Goal: Task Accomplishment & Management: Manage account settings

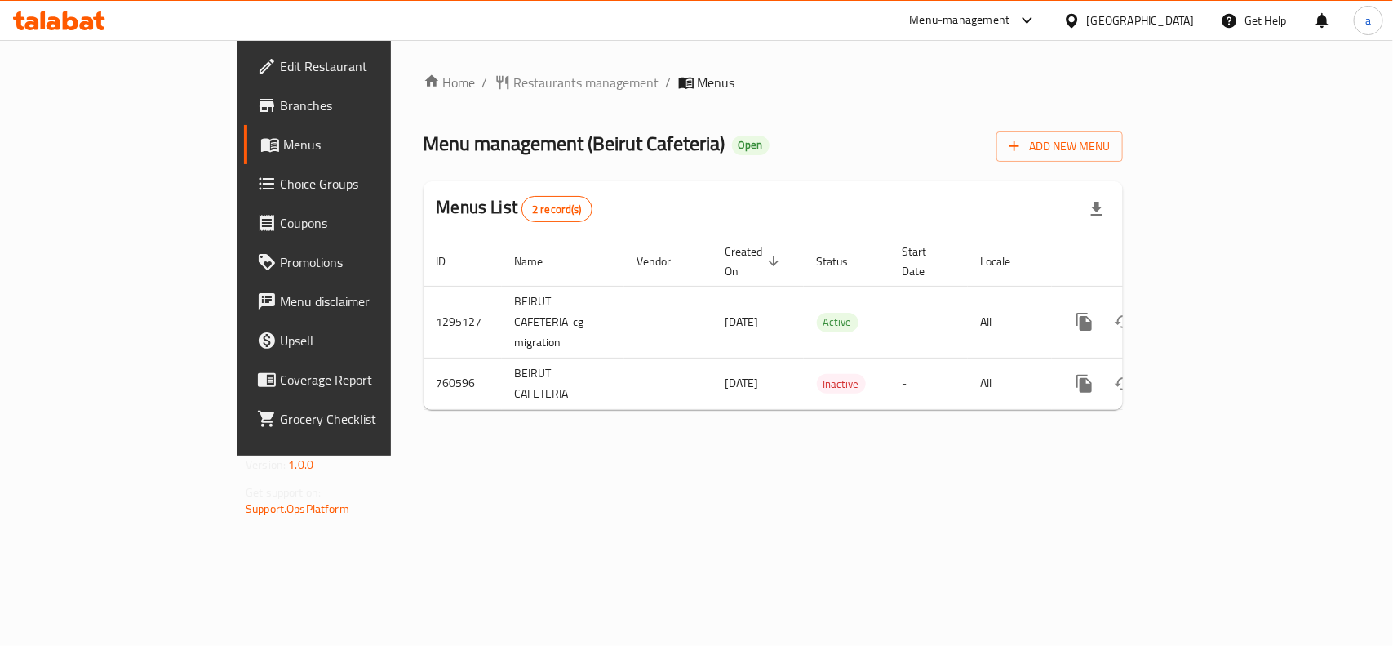
click at [1139, 19] on div "[GEOGRAPHIC_DATA]" at bounding box center [1141, 20] width 108 height 18
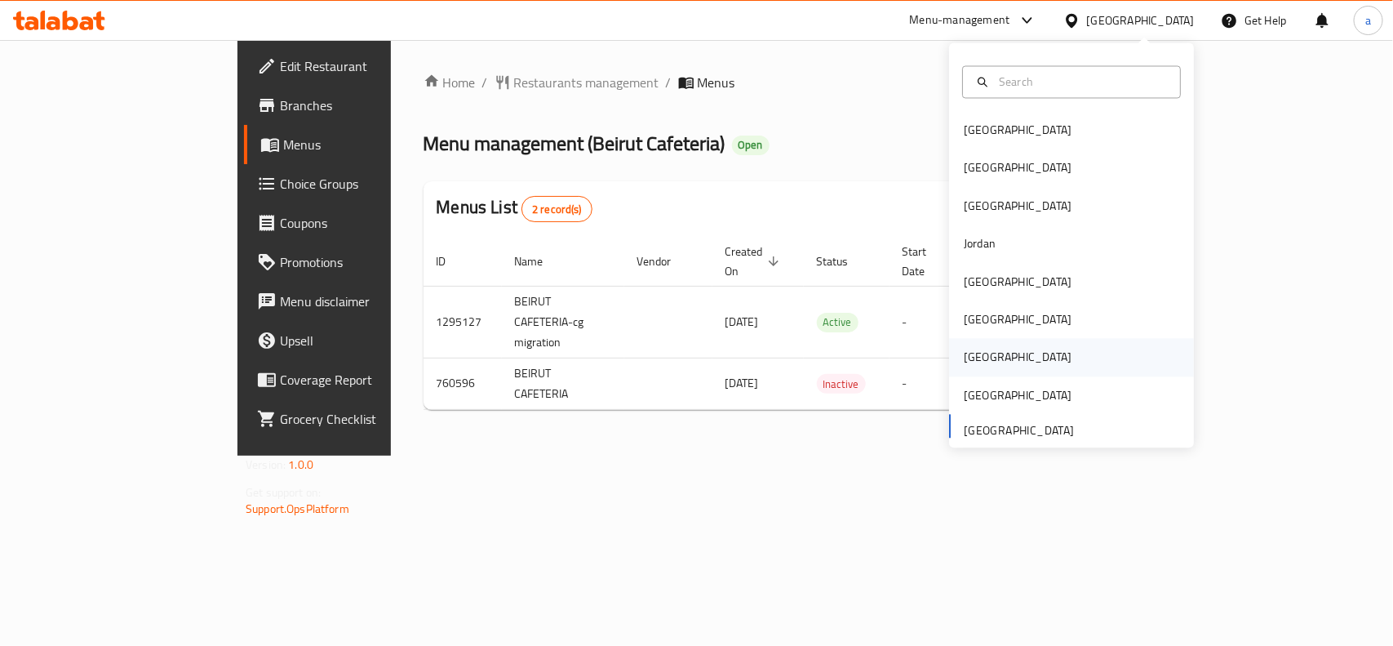
click at [964, 352] on div "[GEOGRAPHIC_DATA]" at bounding box center [1018, 358] width 108 height 18
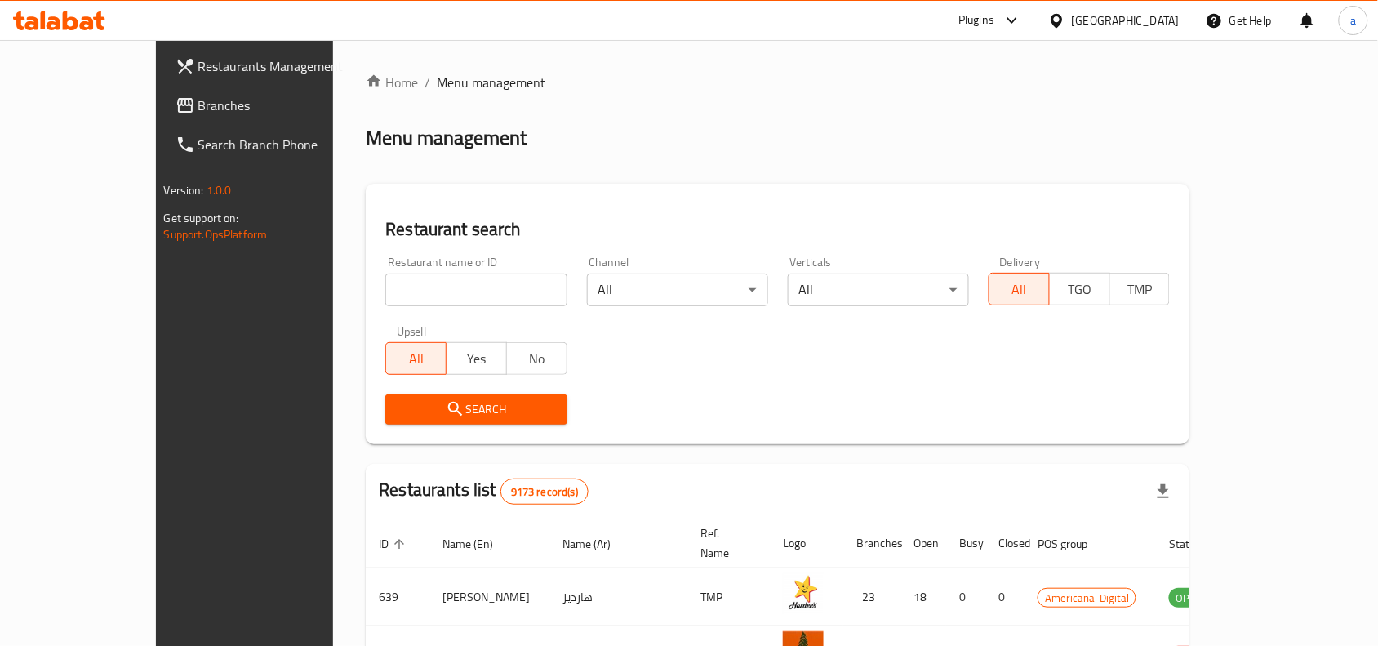
click at [1022, 21] on icon at bounding box center [1012, 21] width 20 height 20
click at [951, 108] on div "Global Quality Control Center" at bounding box center [944, 110] width 143 height 18
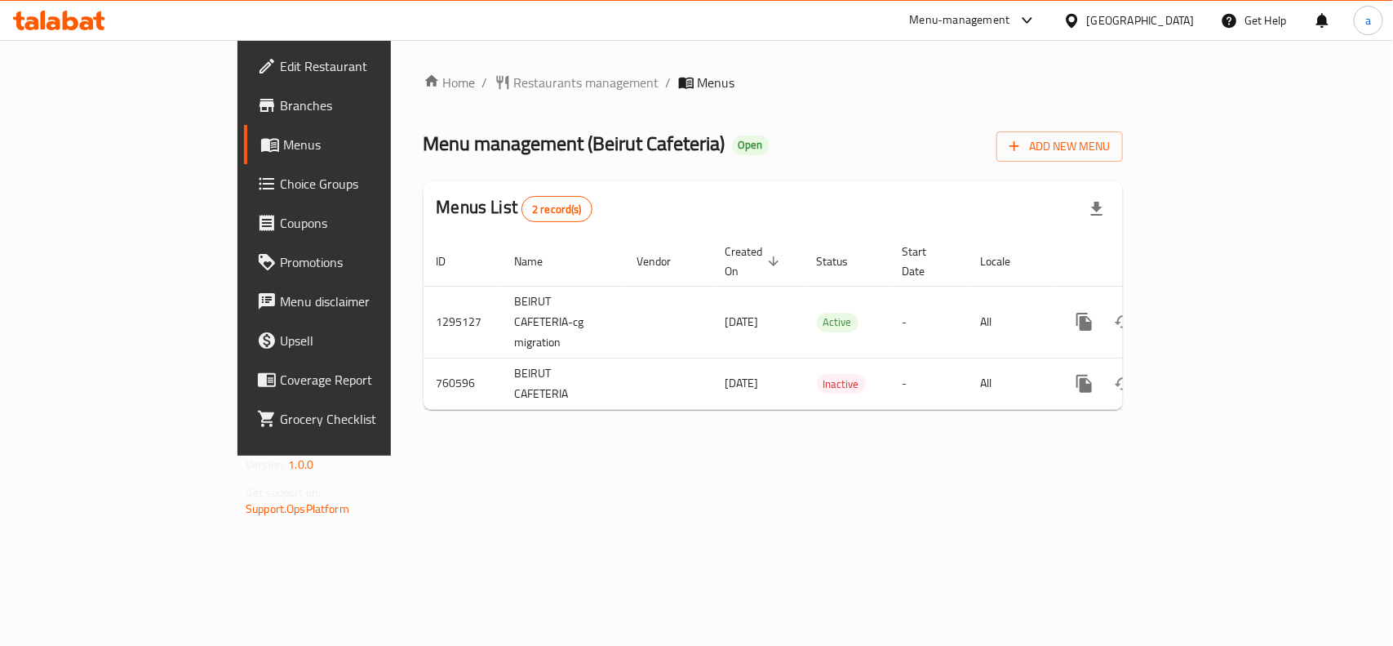
click at [1148, 12] on div "[GEOGRAPHIC_DATA]" at bounding box center [1141, 20] width 108 height 18
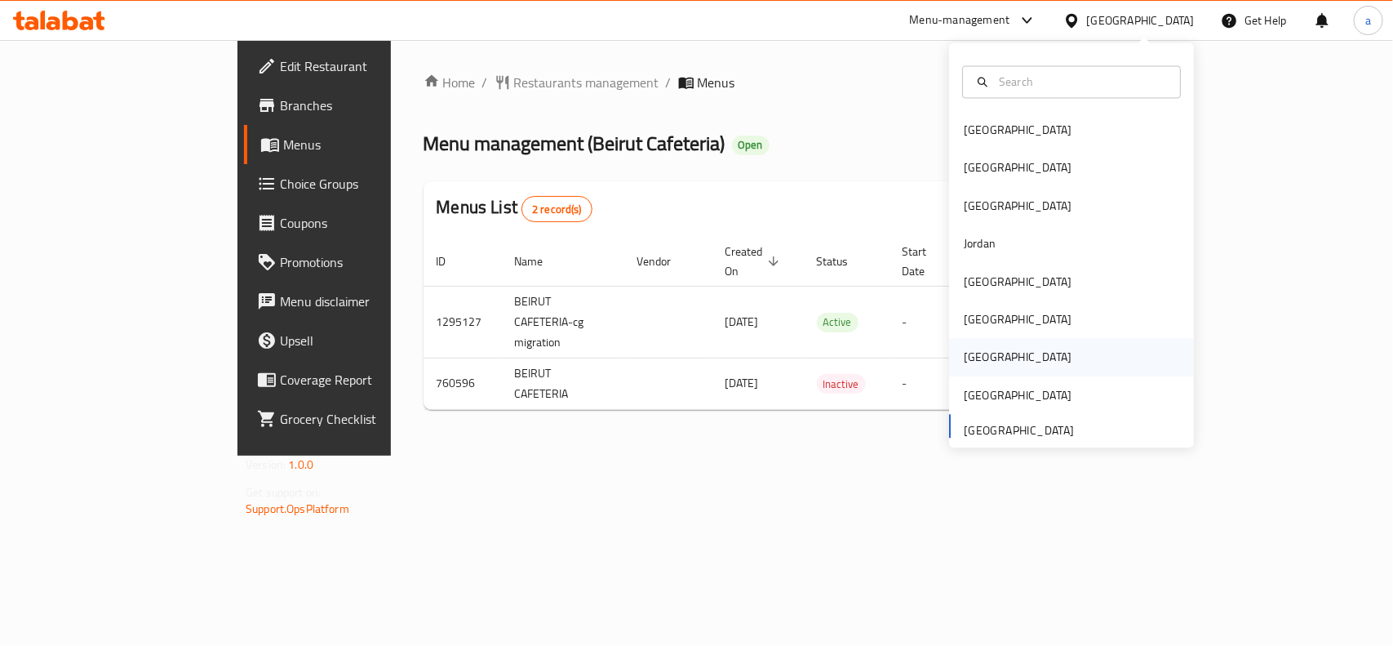
click at [970, 353] on div "[GEOGRAPHIC_DATA]" at bounding box center [1018, 358] width 108 height 18
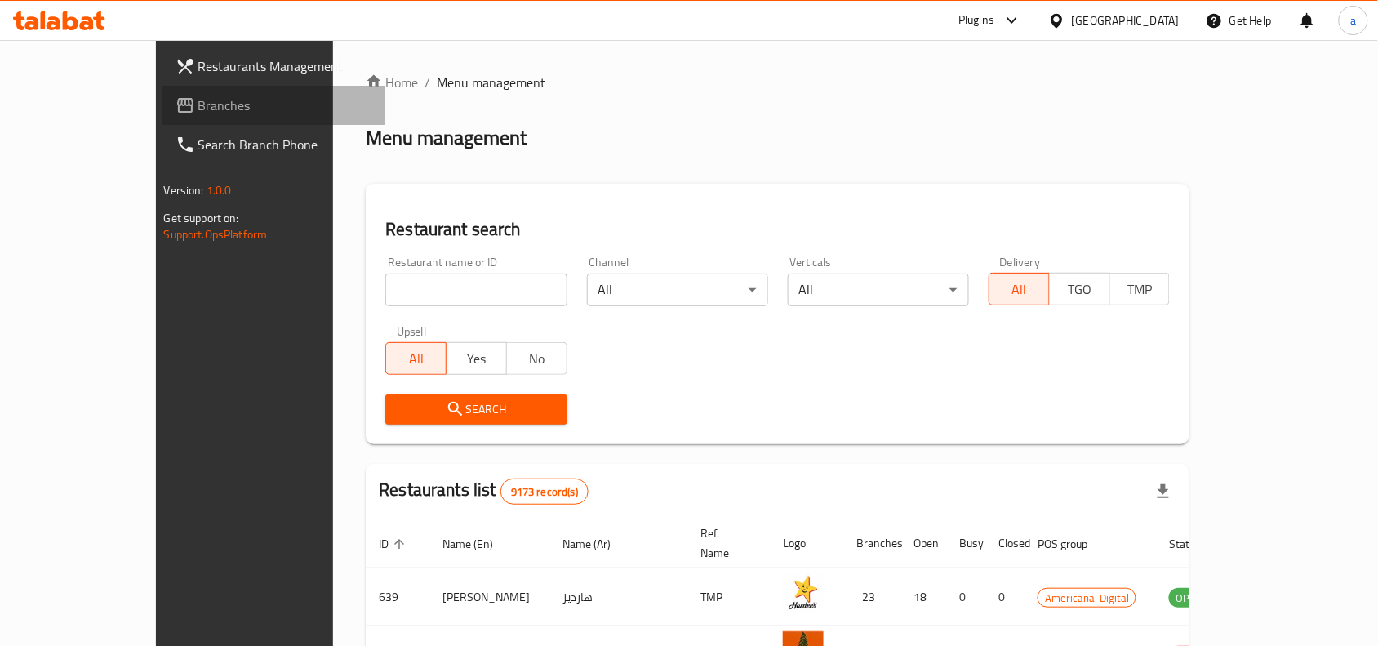
click at [198, 100] on span "Branches" at bounding box center [285, 106] width 175 height 20
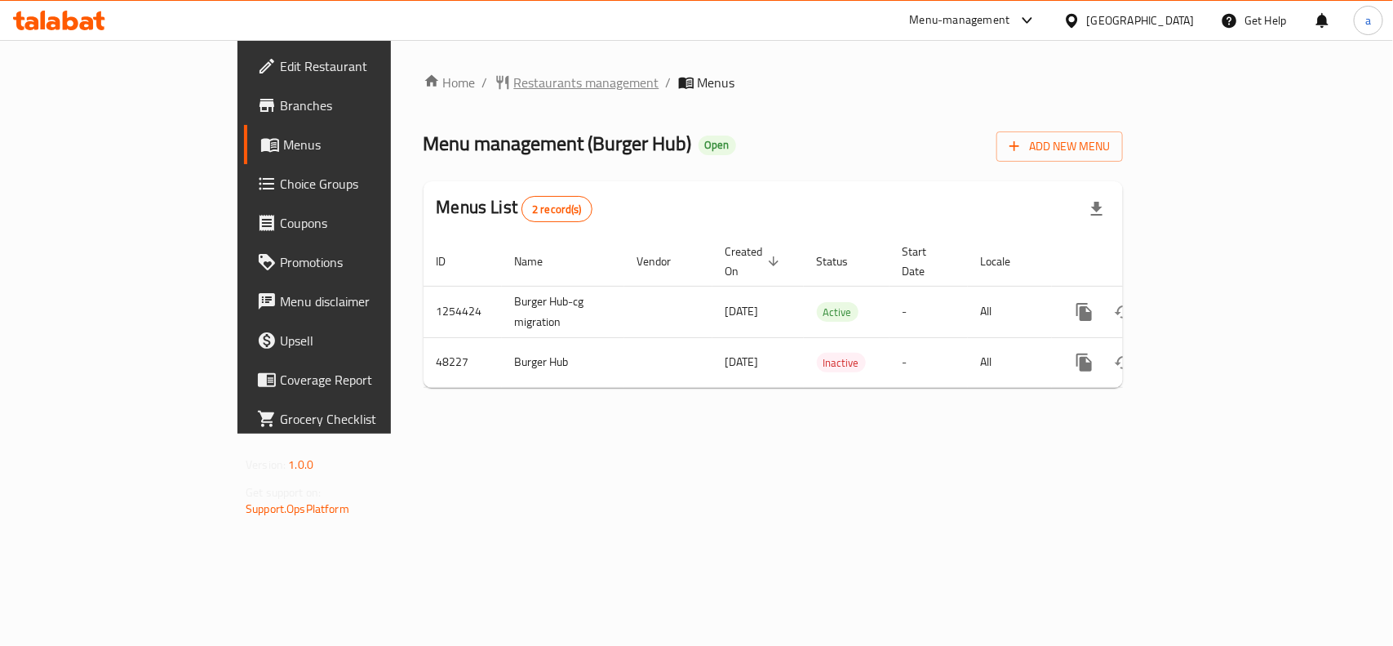
click at [514, 78] on span "Restaurants management" at bounding box center [586, 83] width 145 height 20
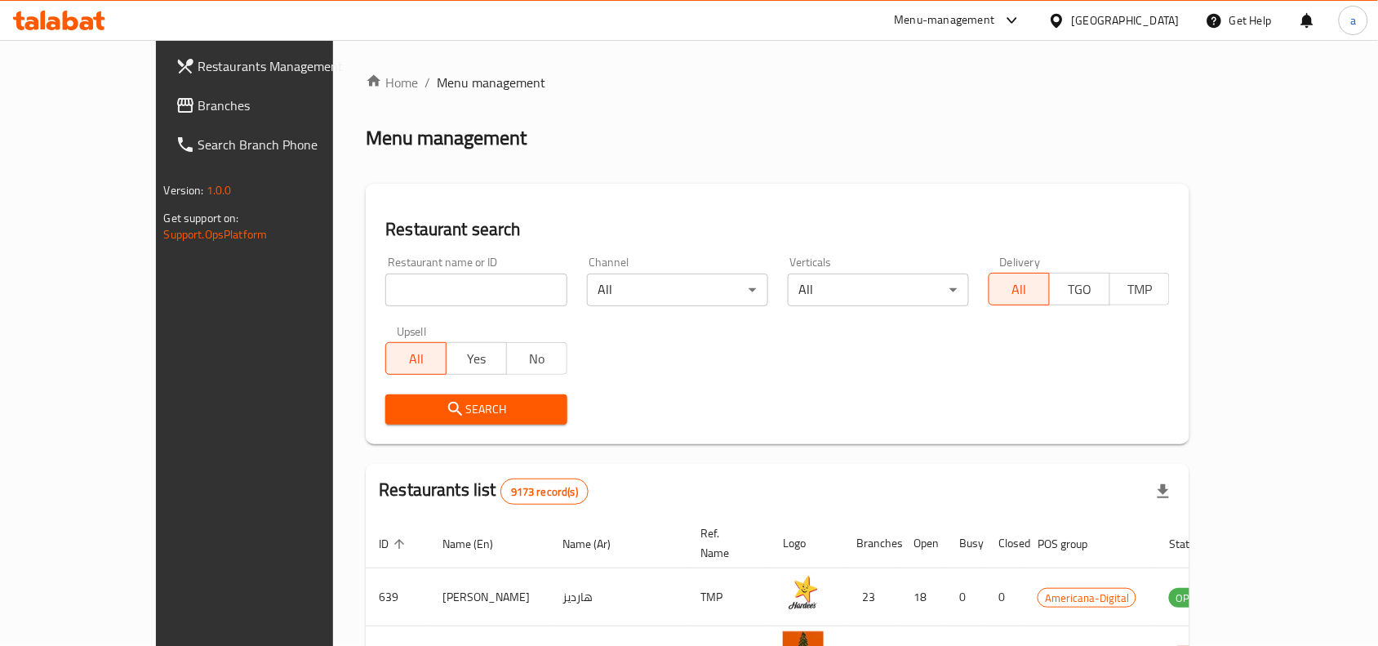
click at [385, 296] on input "search" at bounding box center [475, 289] width 181 height 33
paste input "24307"
type input "24307"
click button "Search" at bounding box center [475, 409] width 181 height 30
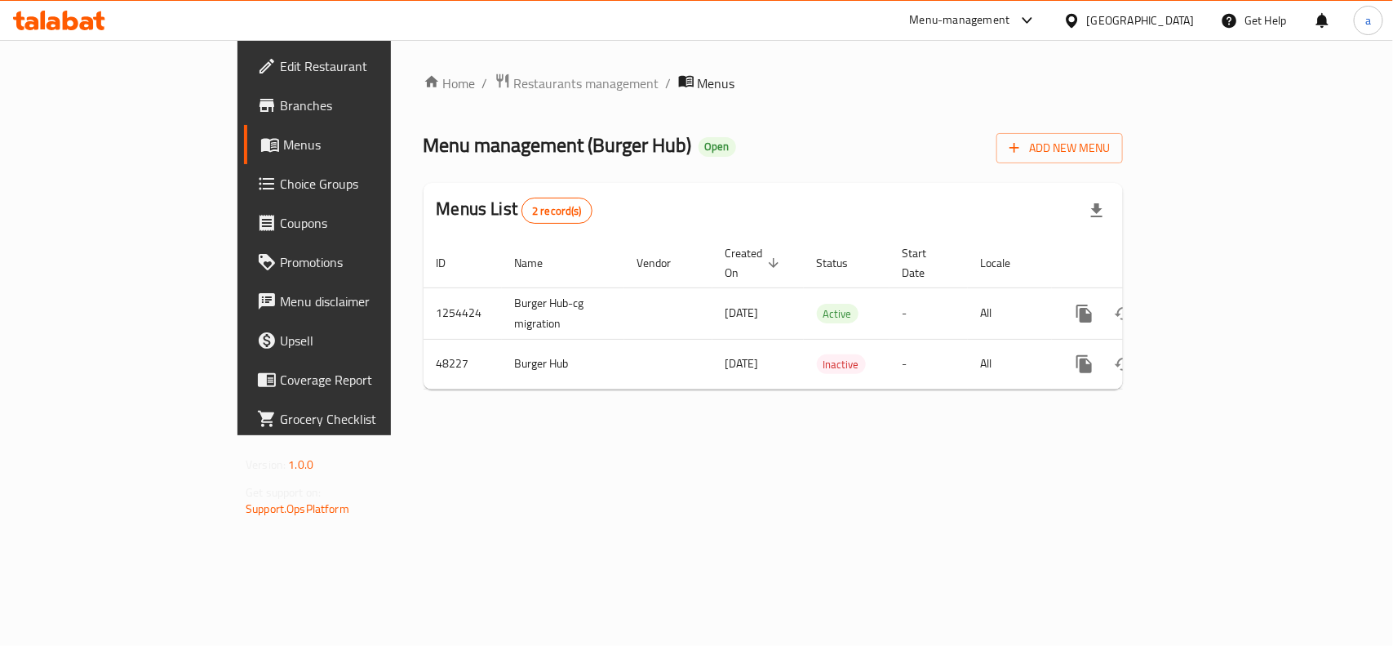
click at [280, 68] on span "Edit Restaurant" at bounding box center [368, 66] width 177 height 20
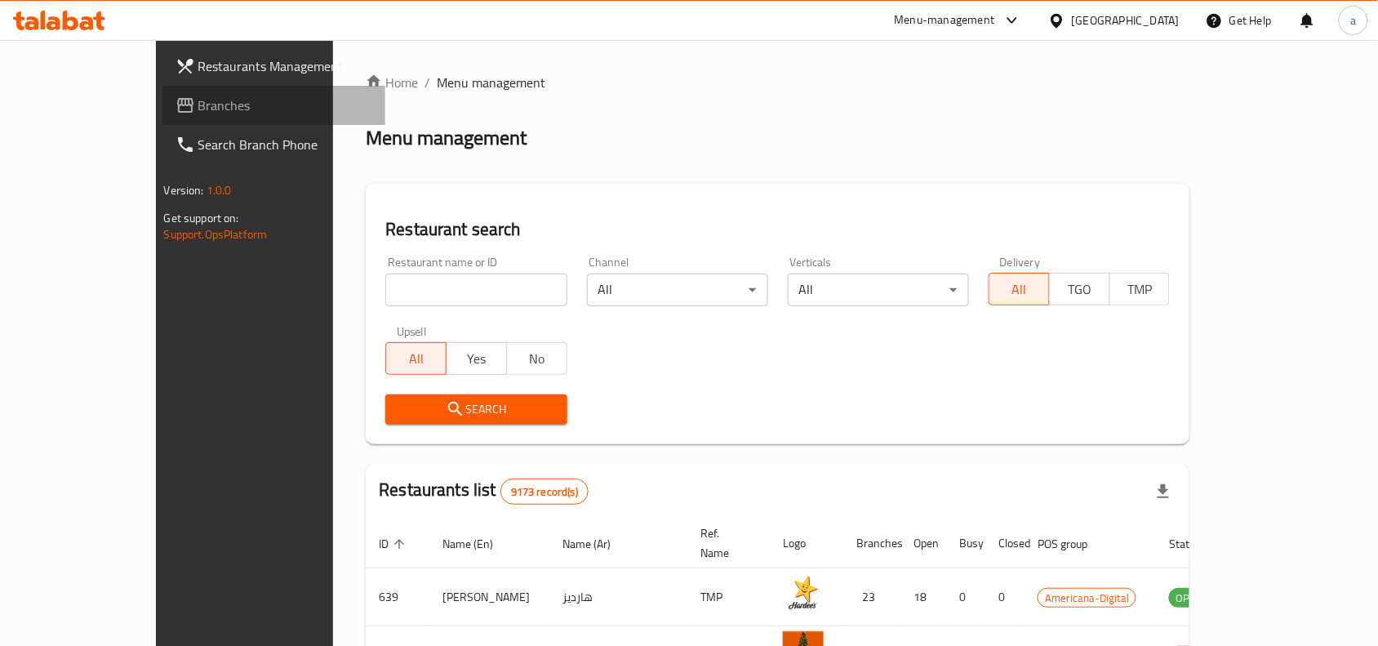
click at [198, 110] on span "Branches" at bounding box center [285, 106] width 175 height 20
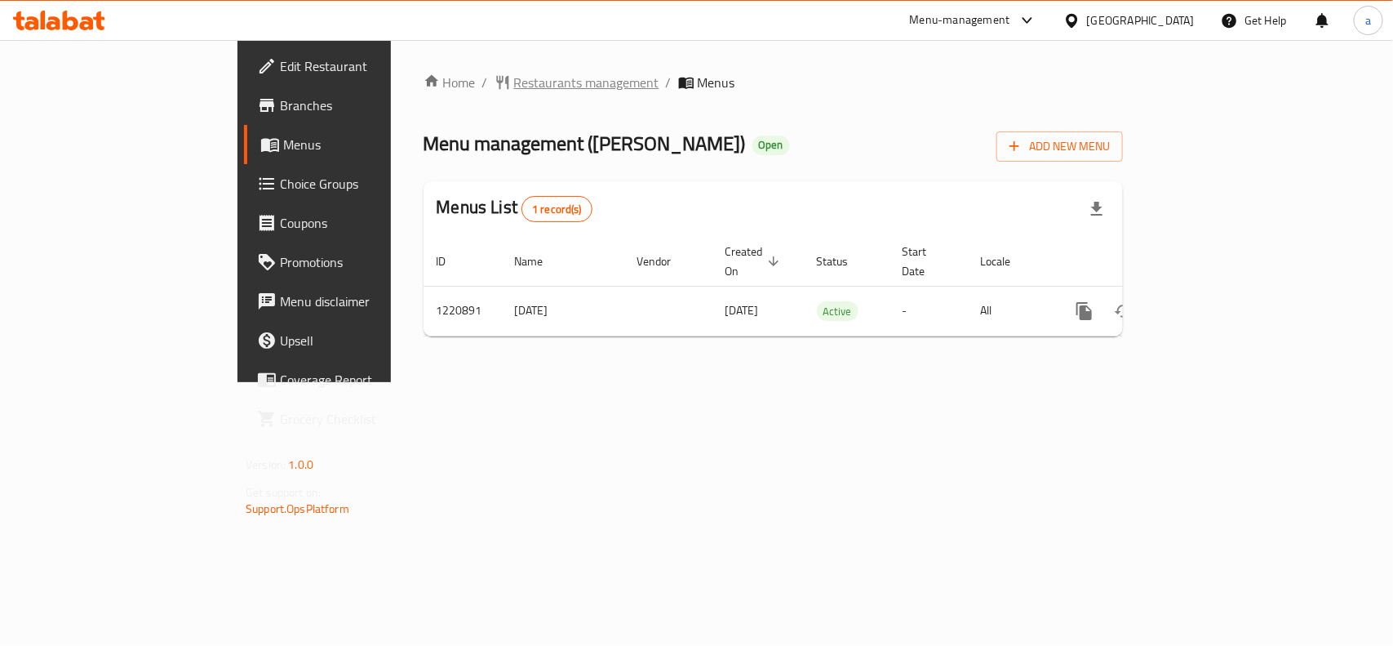
click at [514, 78] on span "Restaurants management" at bounding box center [586, 83] width 145 height 20
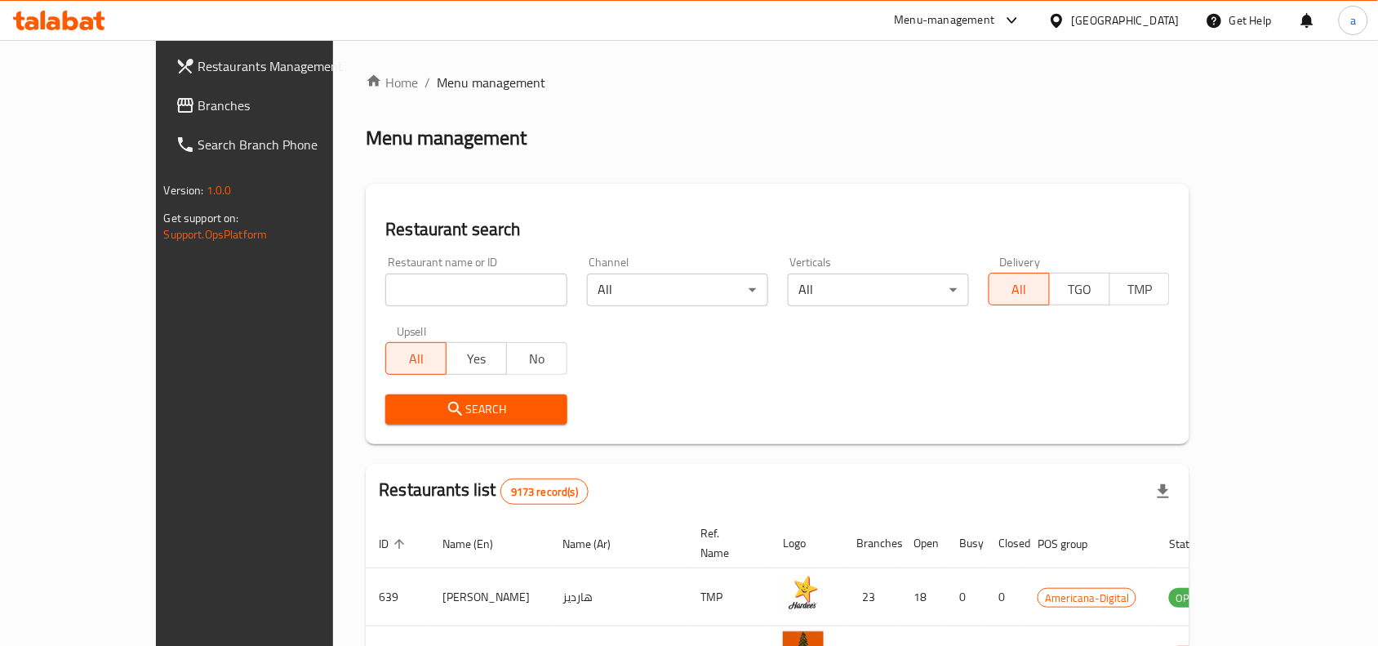
click at [385, 282] on input "search" at bounding box center [475, 289] width 181 height 33
paste input "673529"
type input "673529"
click button "Search" at bounding box center [475, 409] width 181 height 30
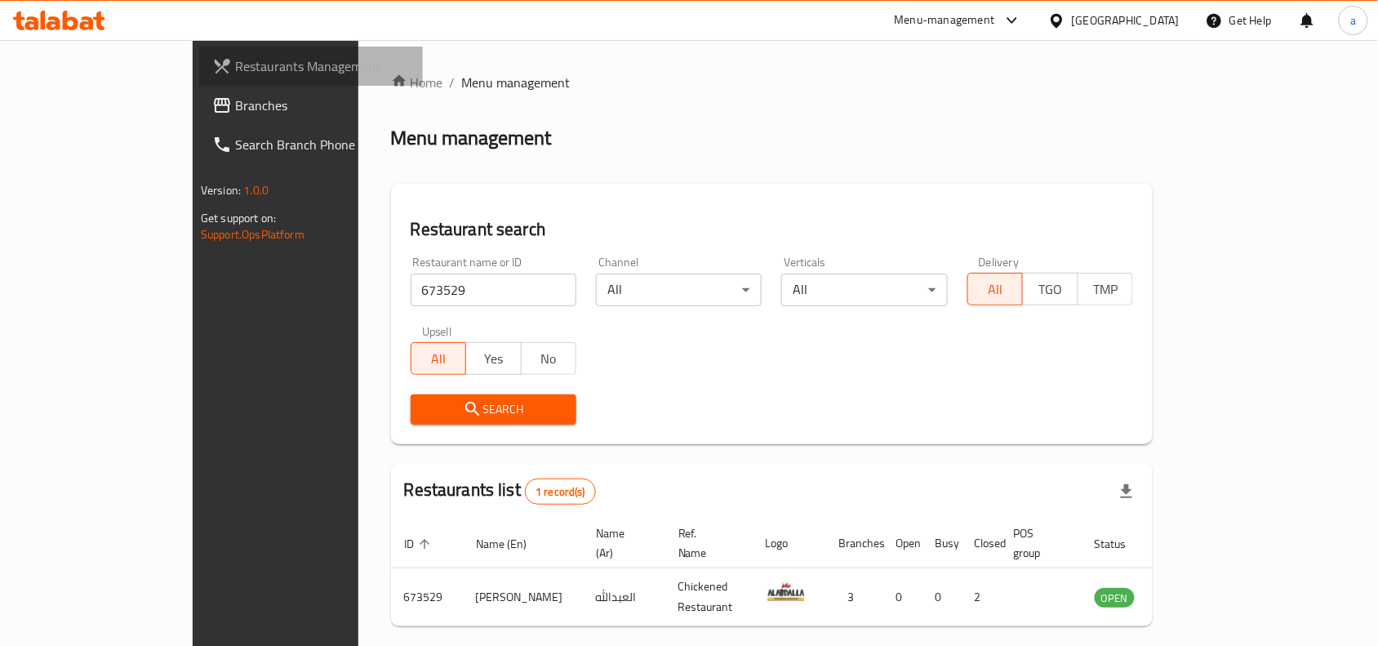
click at [235, 62] on span "Restaurants Management" at bounding box center [322, 66] width 175 height 20
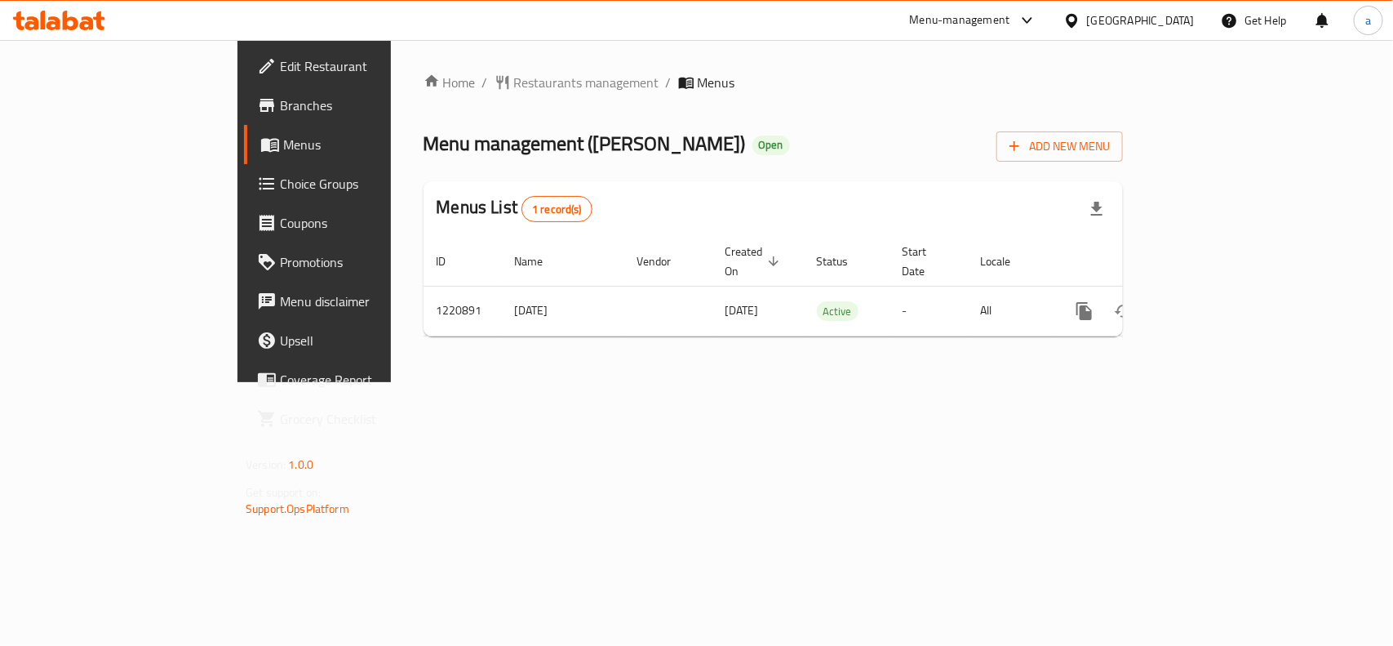
click at [280, 56] on span "Edit Restaurant" at bounding box center [368, 66] width 177 height 20
